Goal: Transaction & Acquisition: Purchase product/service

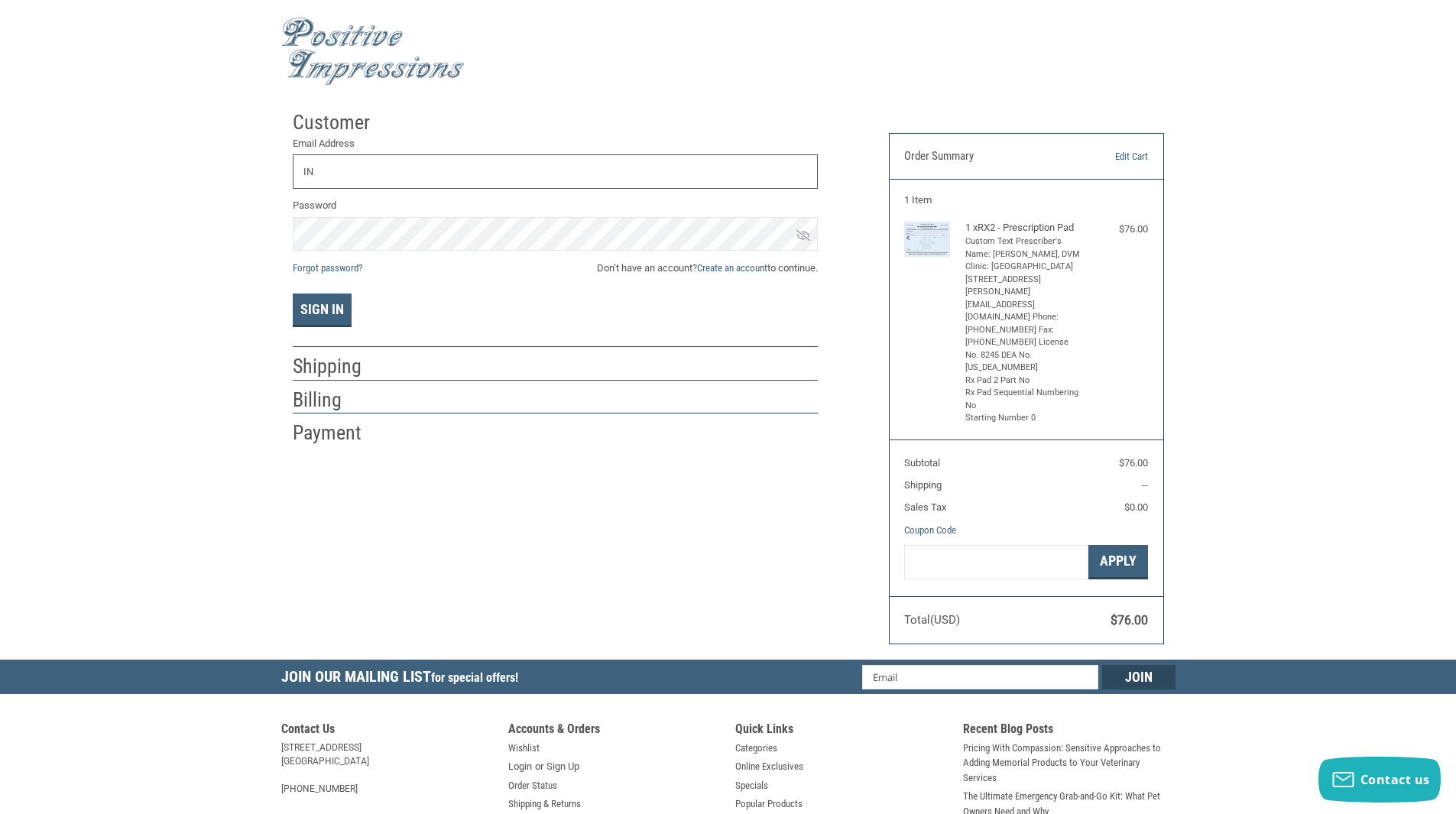
type input "I"
type input "[EMAIL_ADDRESS][DOMAIN_NAME]"
click at [329, 266] on link "Forgot password?" at bounding box center [327, 268] width 69 height 12
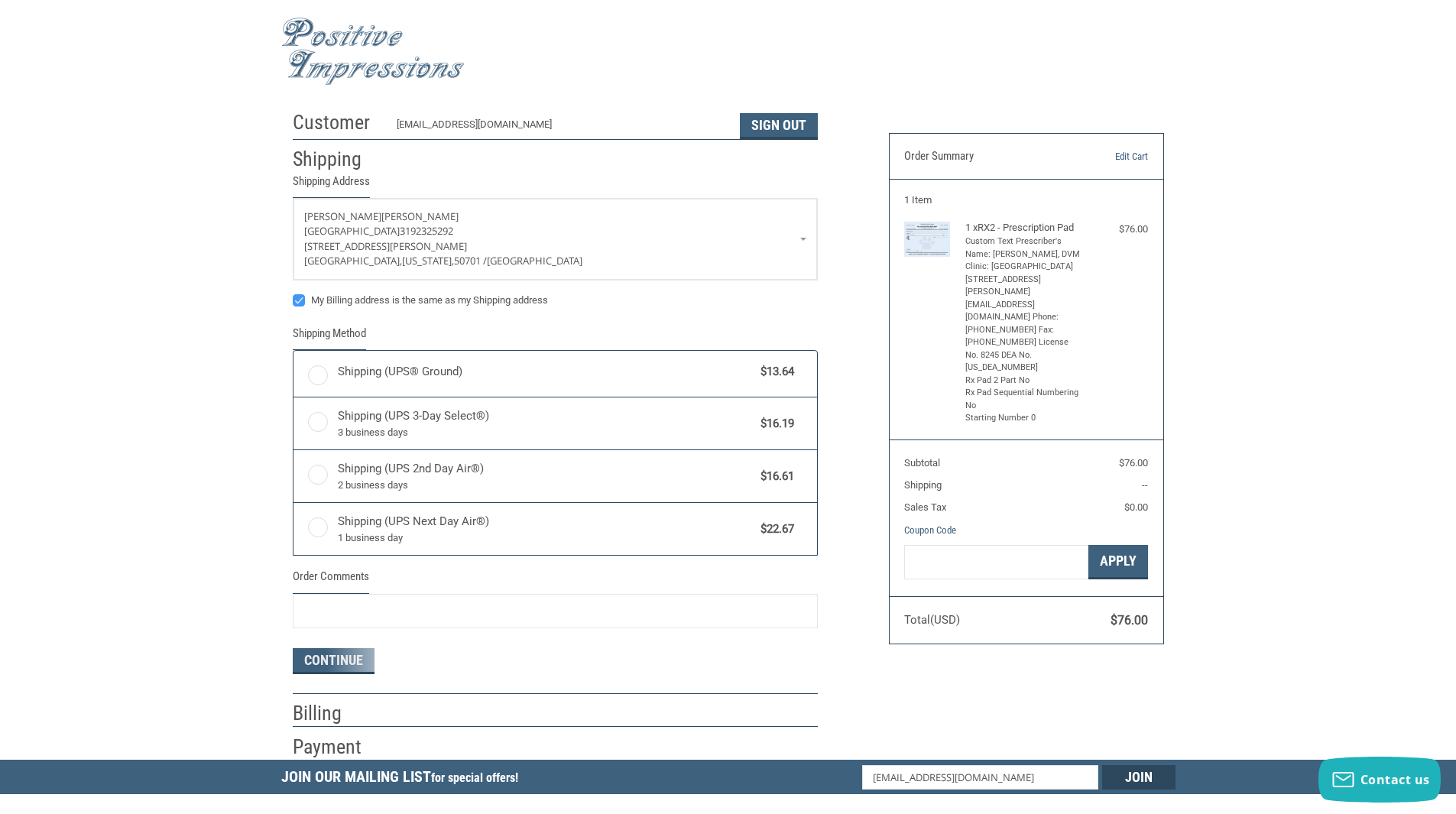
radio input "true"
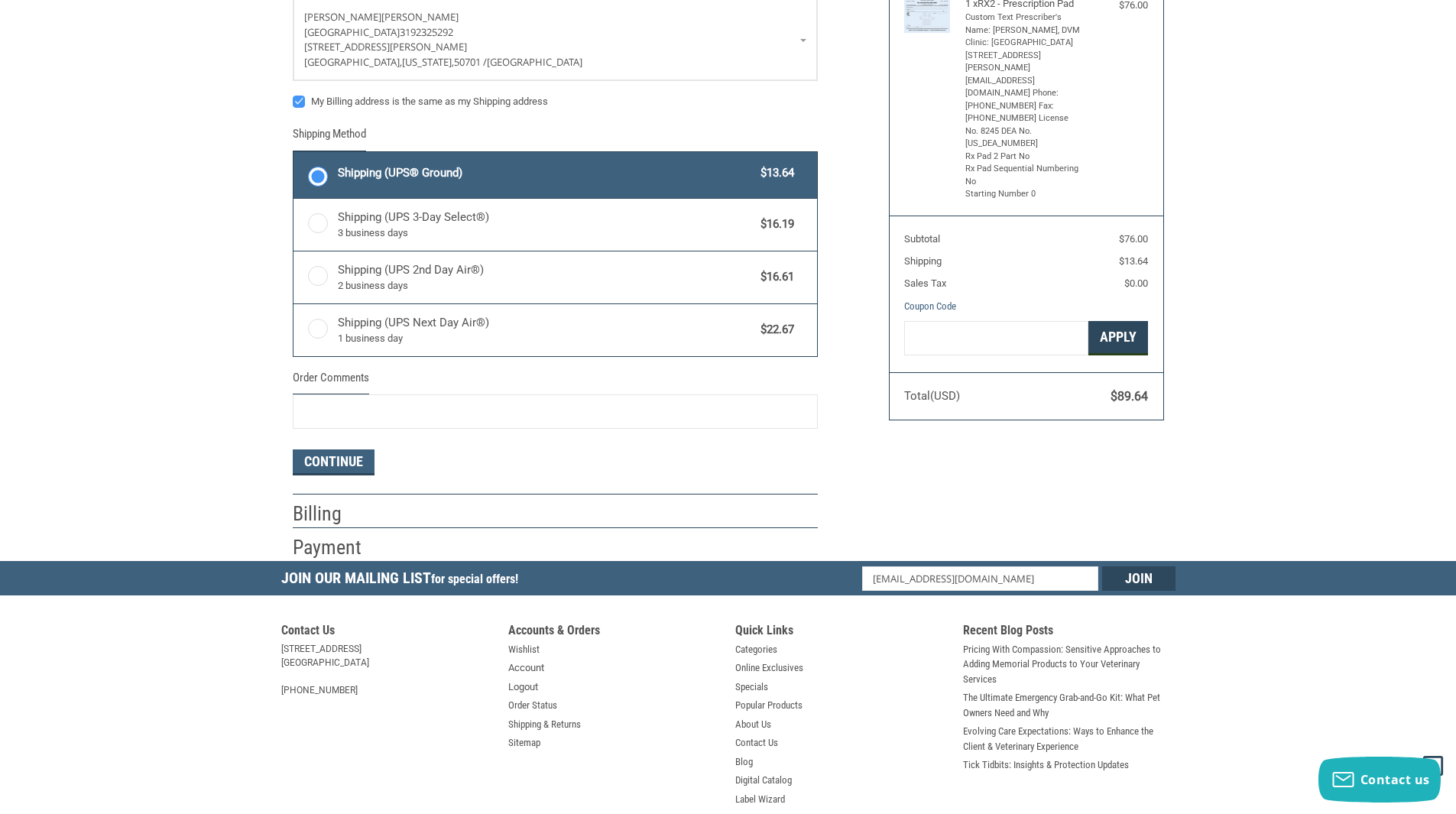
scroll to position [305, 0]
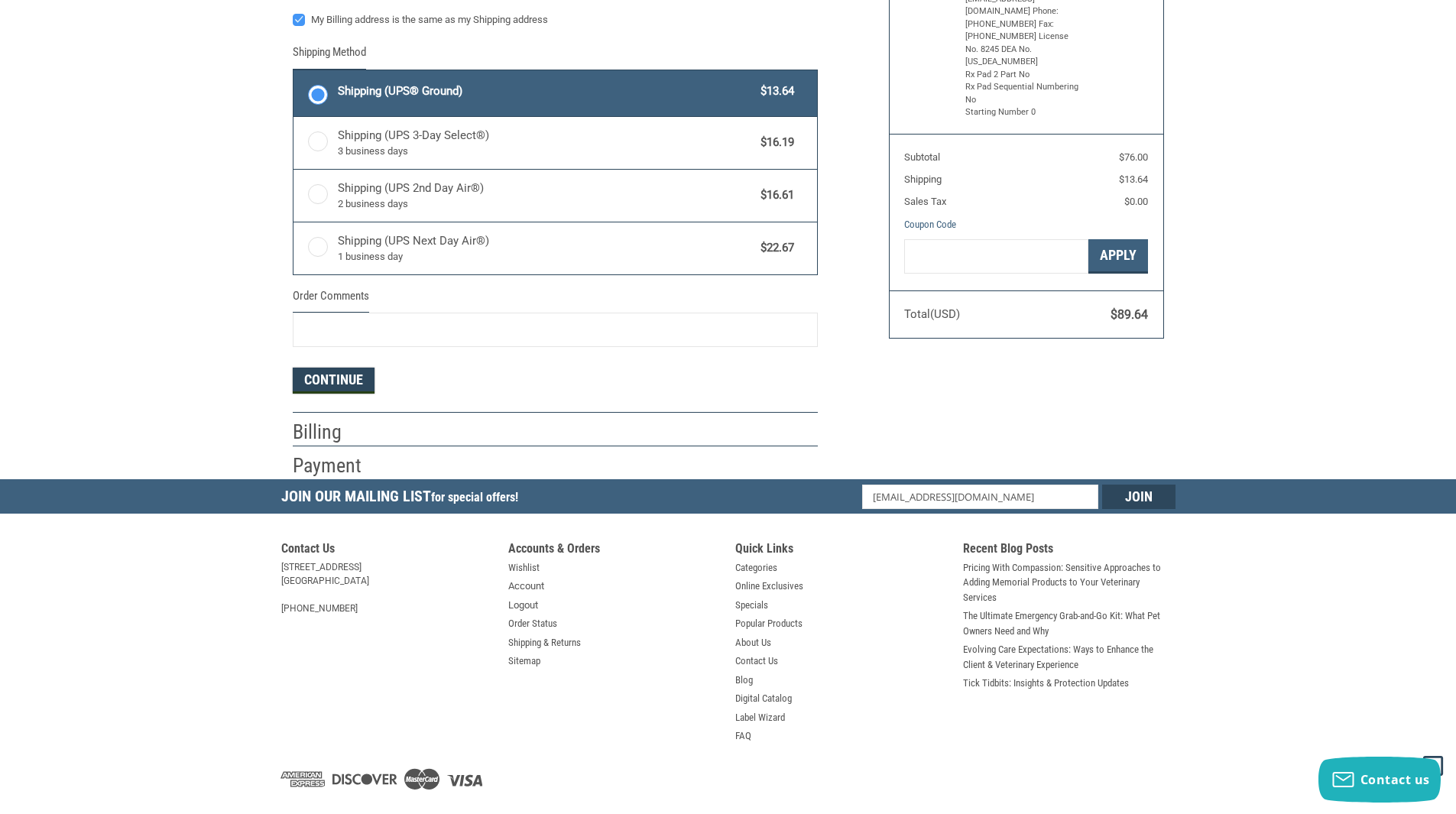
click at [365, 383] on button "Continue" at bounding box center [334, 381] width 82 height 26
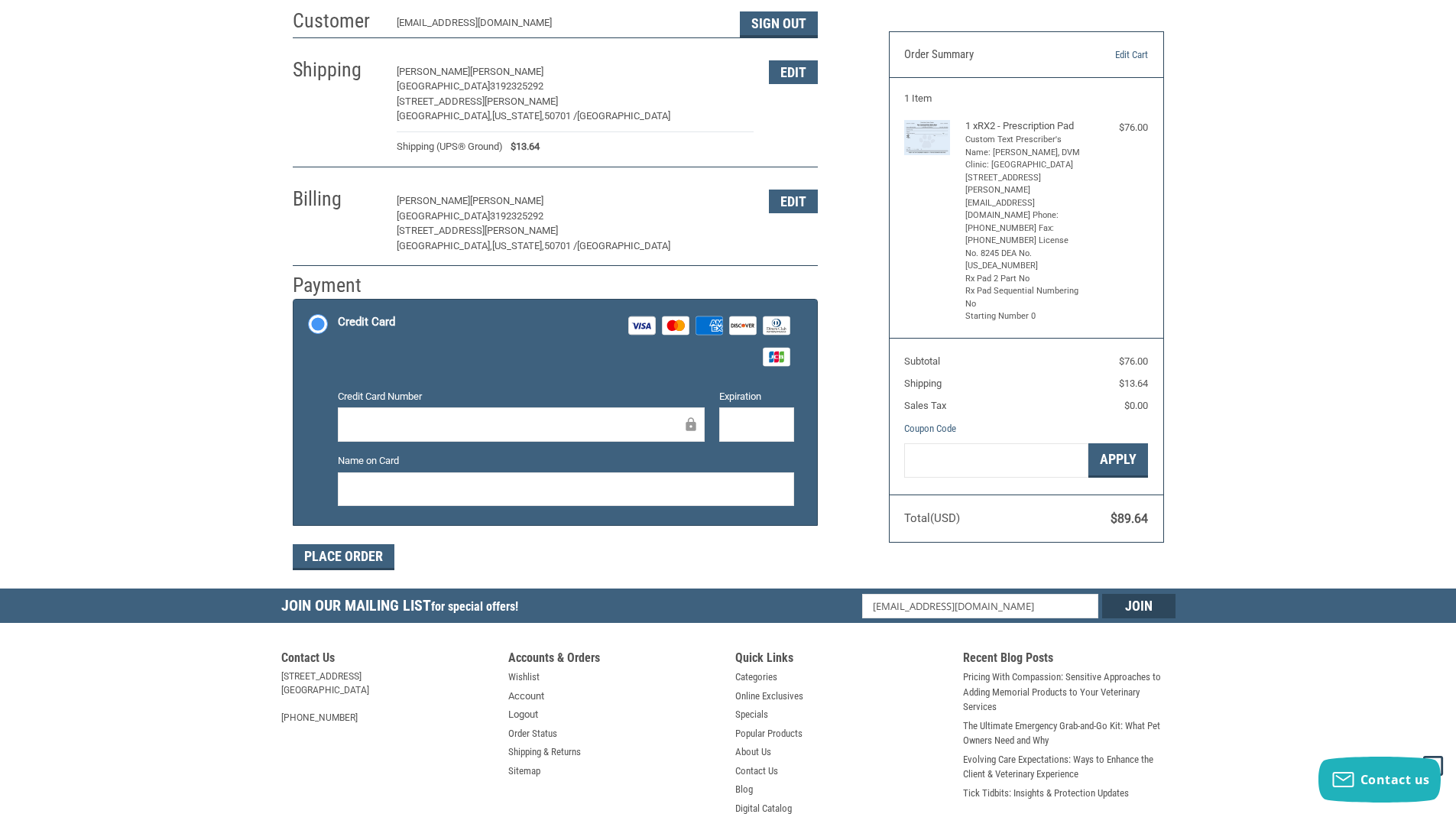
scroll to position [0, 0]
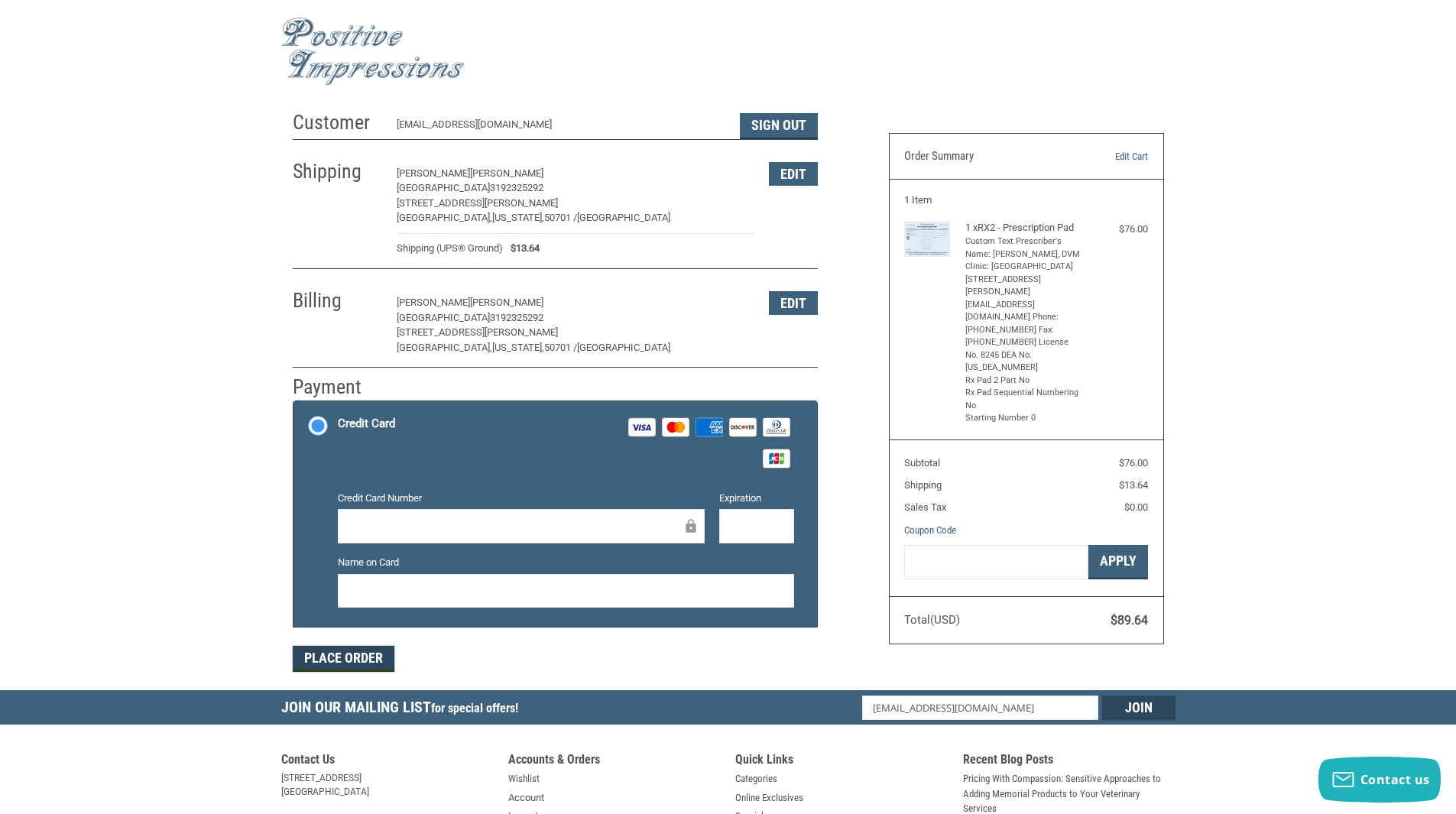
click at [315, 664] on button "Place Order" at bounding box center [344, 659] width 101 height 26
click at [346, 654] on button "Place Order" at bounding box center [344, 659] width 101 height 26
